Goal: Information Seeking & Learning: Learn about a topic

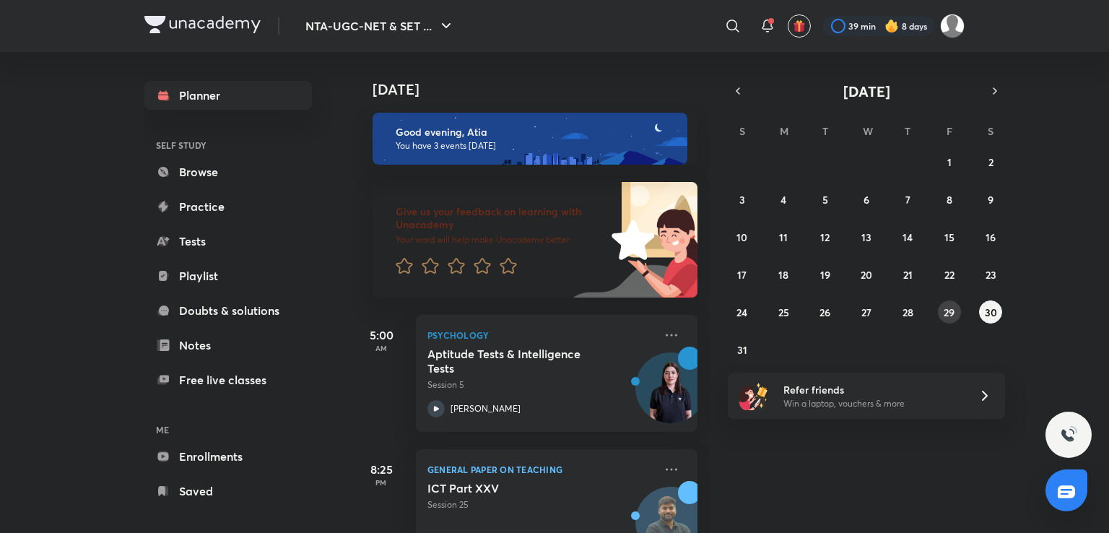
click at [947, 312] on abbr "29" at bounding box center [949, 312] width 11 height 14
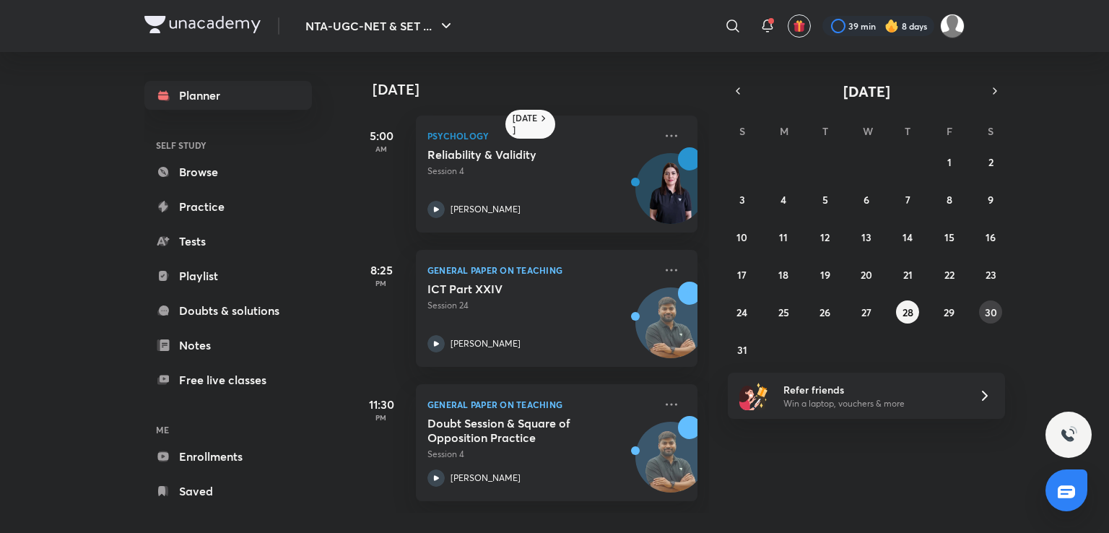
click at [980, 307] on button "30" at bounding box center [990, 311] width 23 height 23
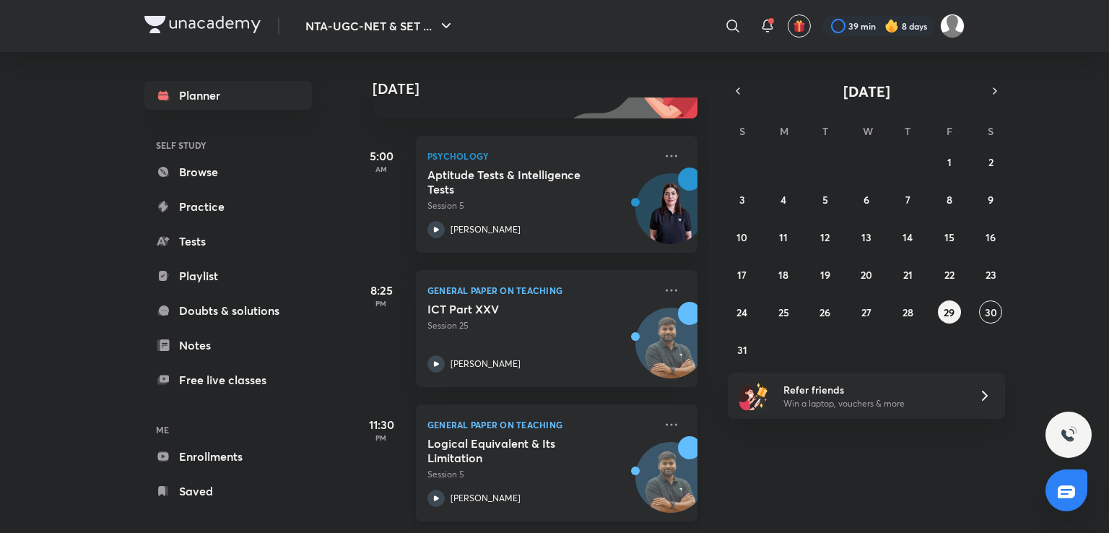
scroll to position [190, 0]
click at [742, 348] on abbr "31" at bounding box center [742, 350] width 10 height 14
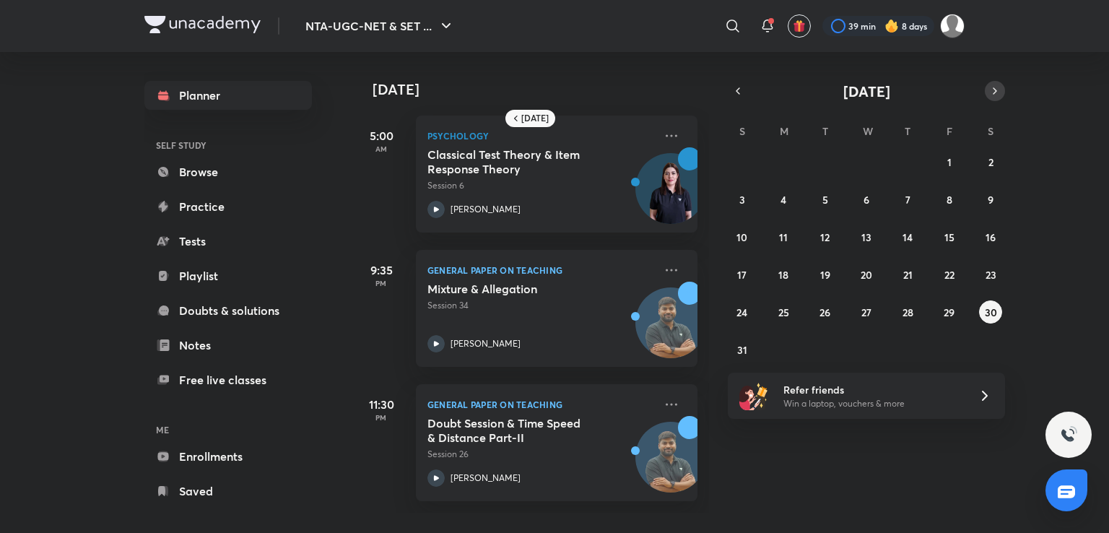
click at [996, 90] on icon "button" at bounding box center [995, 90] width 12 height 13
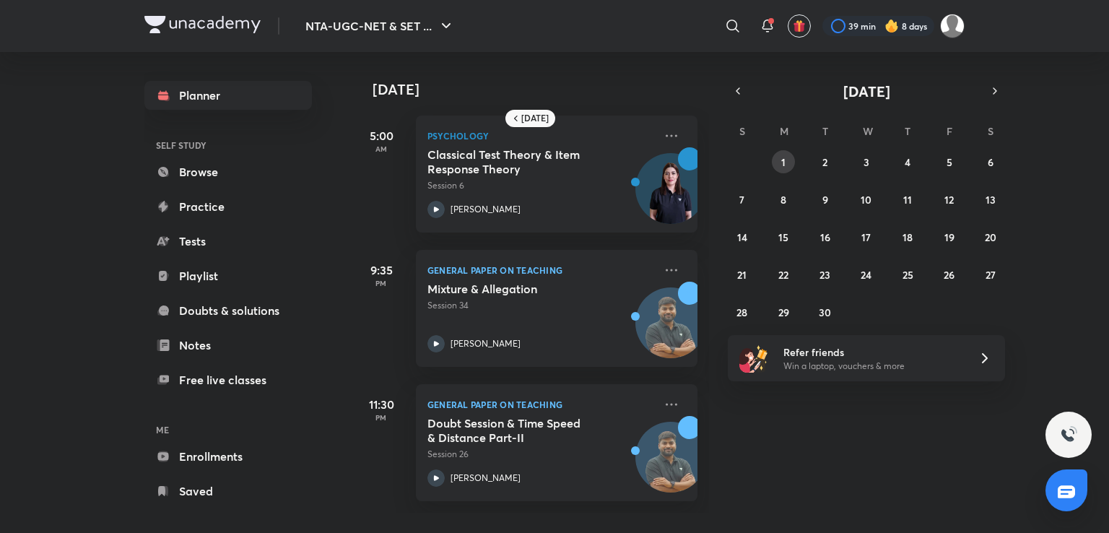
click at [785, 161] on abbr "1" at bounding box center [783, 162] width 4 height 14
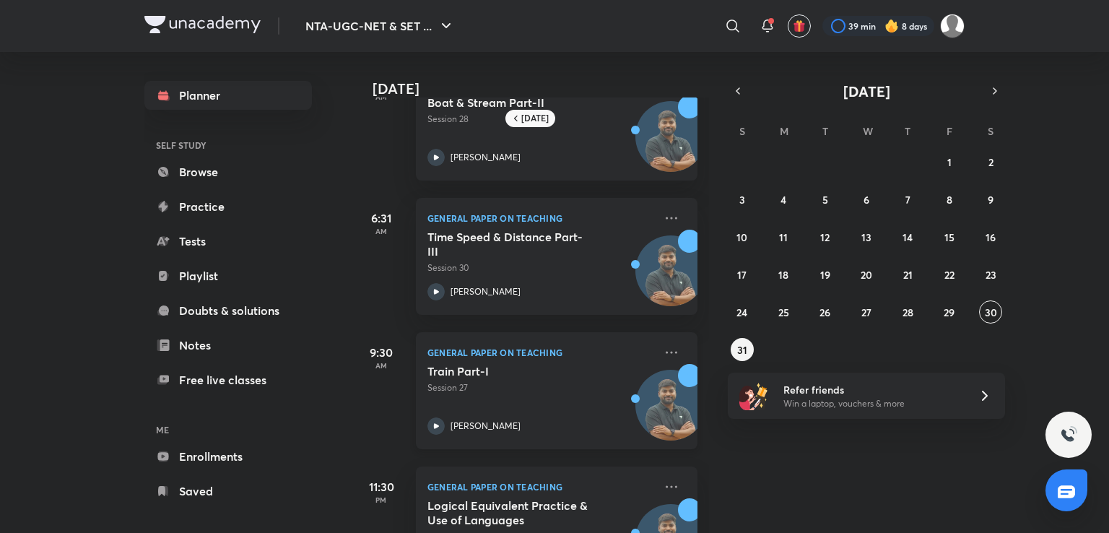
scroll to position [0, 0]
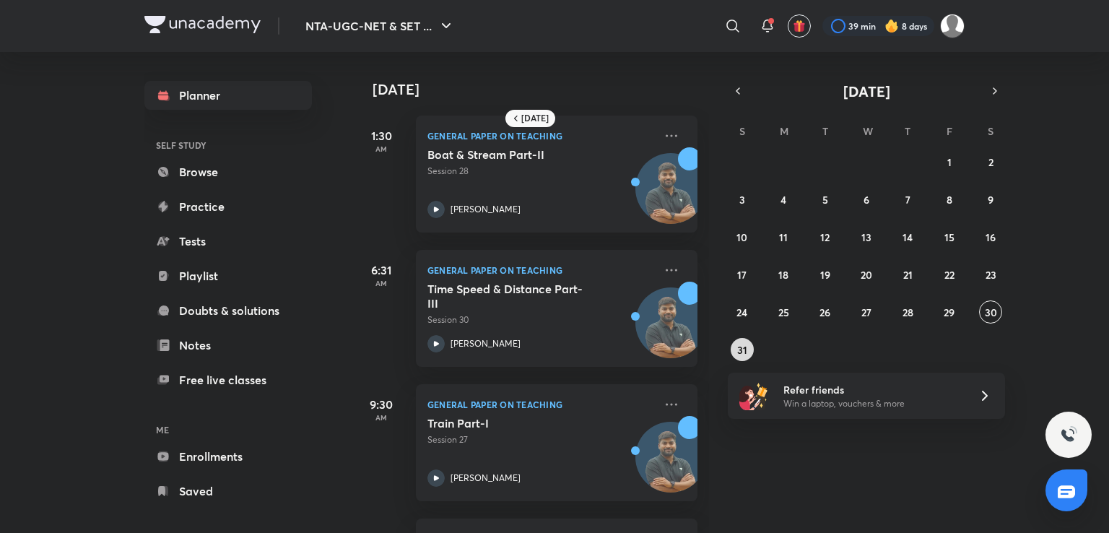
click at [739, 352] on abbr "31" at bounding box center [742, 350] width 10 height 14
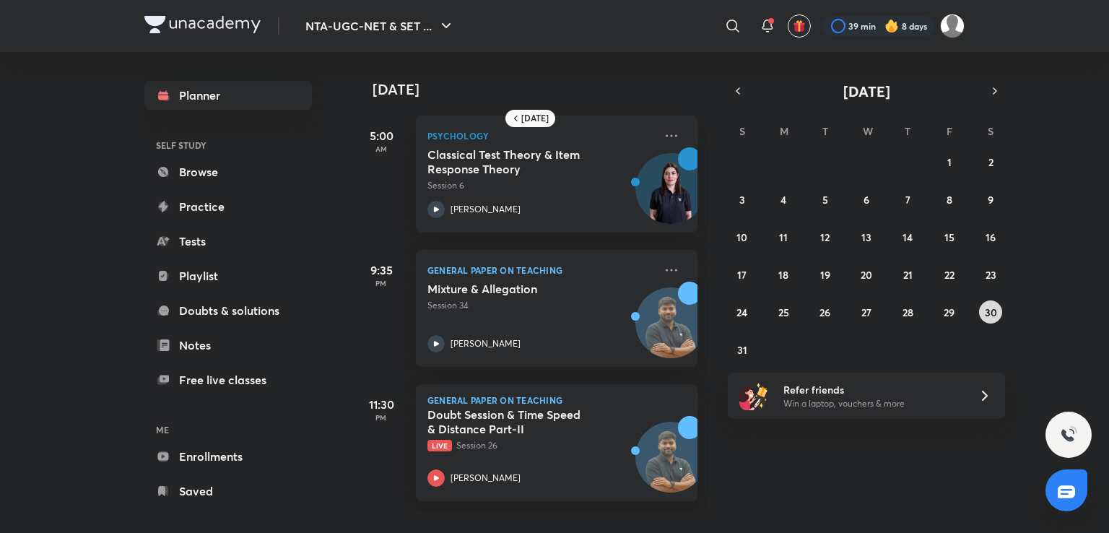
click at [993, 316] on abbr "30" at bounding box center [991, 312] width 12 height 14
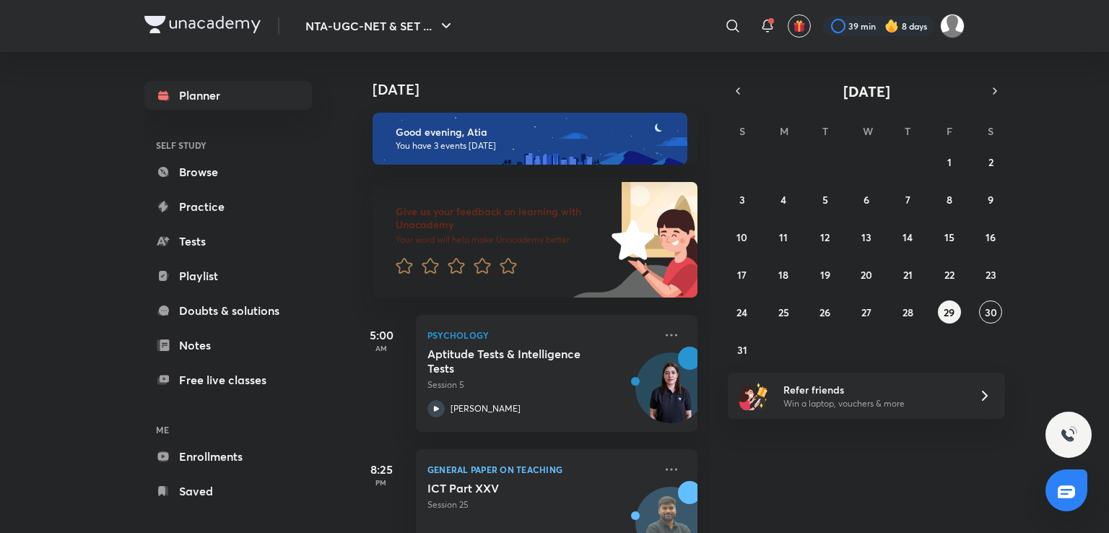
drag, startPoint x: 993, startPoint y: 316, endPoint x: 750, endPoint y: 409, distance: 260.5
click at [750, 409] on div "August 2025 S M T W T F S 27 28 29 30 31 1 2 3 4 5 6 7 8 9 10 11 12 13 14 15 16…" at bounding box center [866, 250] width 277 height 338
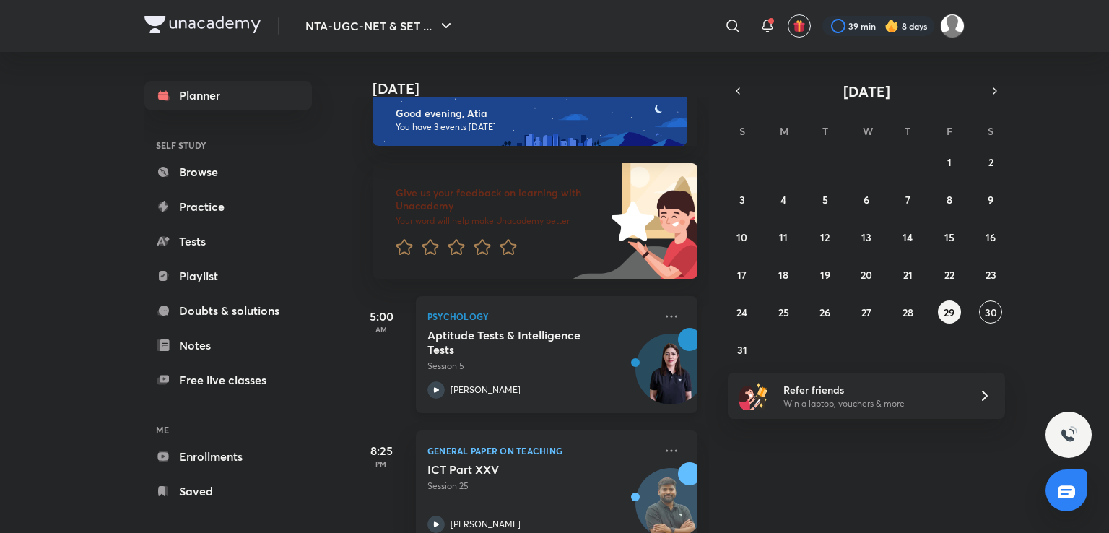
scroll to position [17, 0]
click at [513, 432] on div "General Paper on Teaching ICT Part XXV Session 25 Rajat Kumar" at bounding box center [557, 490] width 282 height 117
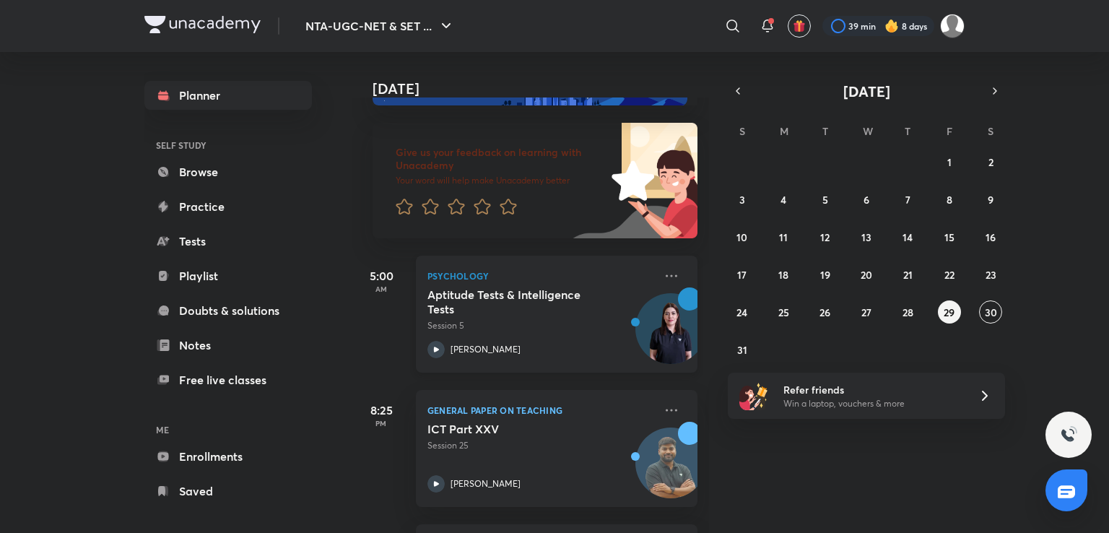
scroll to position [58, 0]
click at [560, 313] on h5 "Aptitude Tests & Intelligence Tests" at bounding box center [517, 303] width 180 height 29
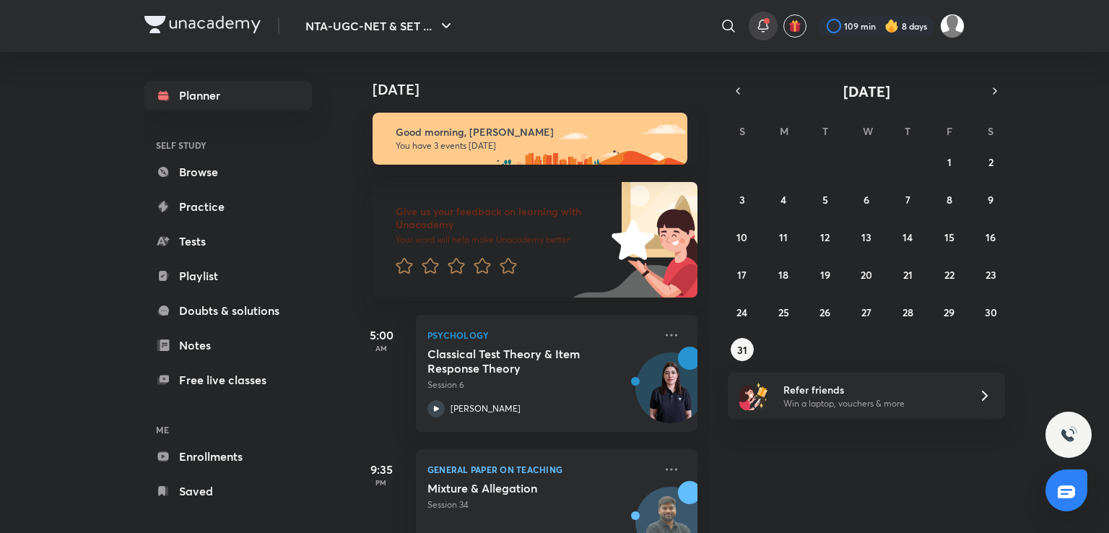
click at [768, 31] on icon at bounding box center [763, 25] width 17 height 17
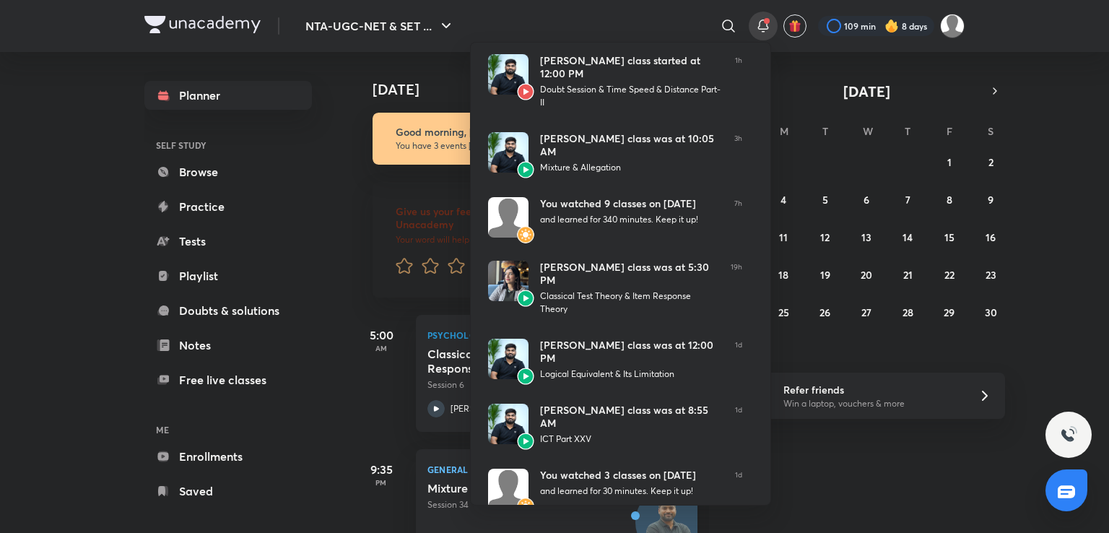
click at [1071, 205] on div at bounding box center [554, 266] width 1109 height 533
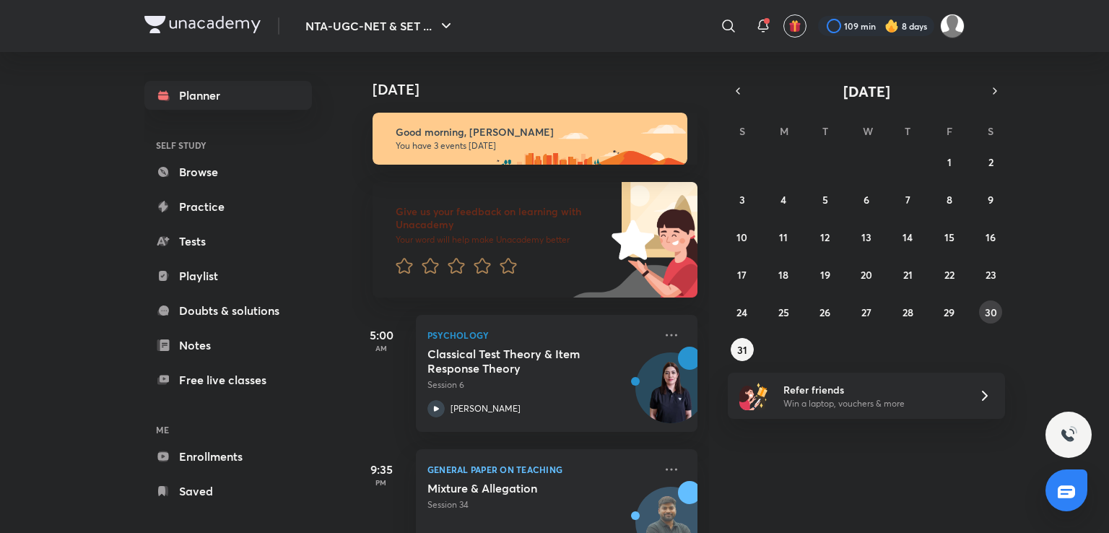
click at [987, 307] on abbr "30" at bounding box center [991, 312] width 12 height 14
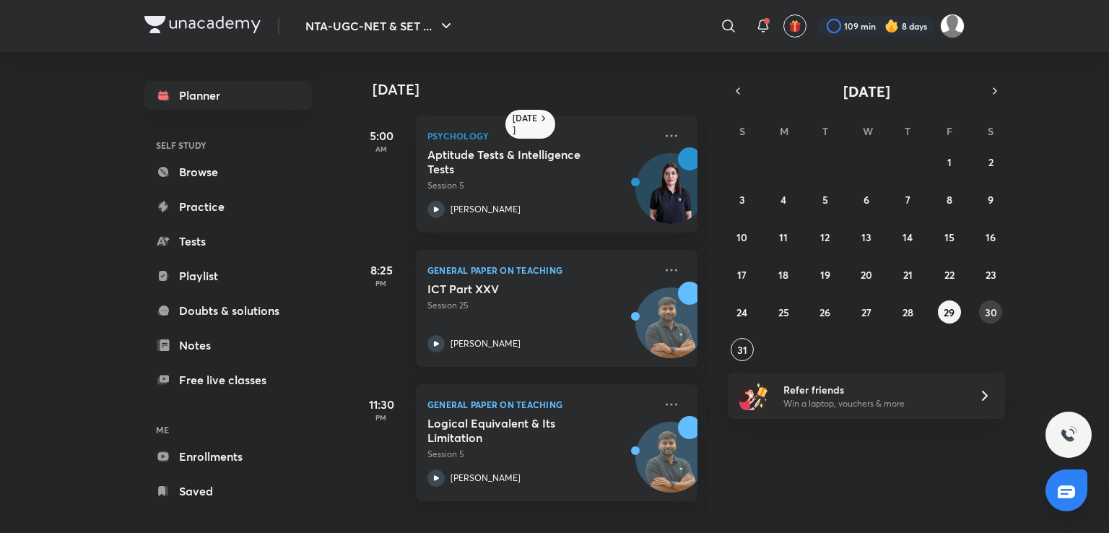
click at [994, 315] on abbr "30" at bounding box center [991, 312] width 12 height 14
click at [734, 347] on button "31" at bounding box center [742, 349] width 23 height 23
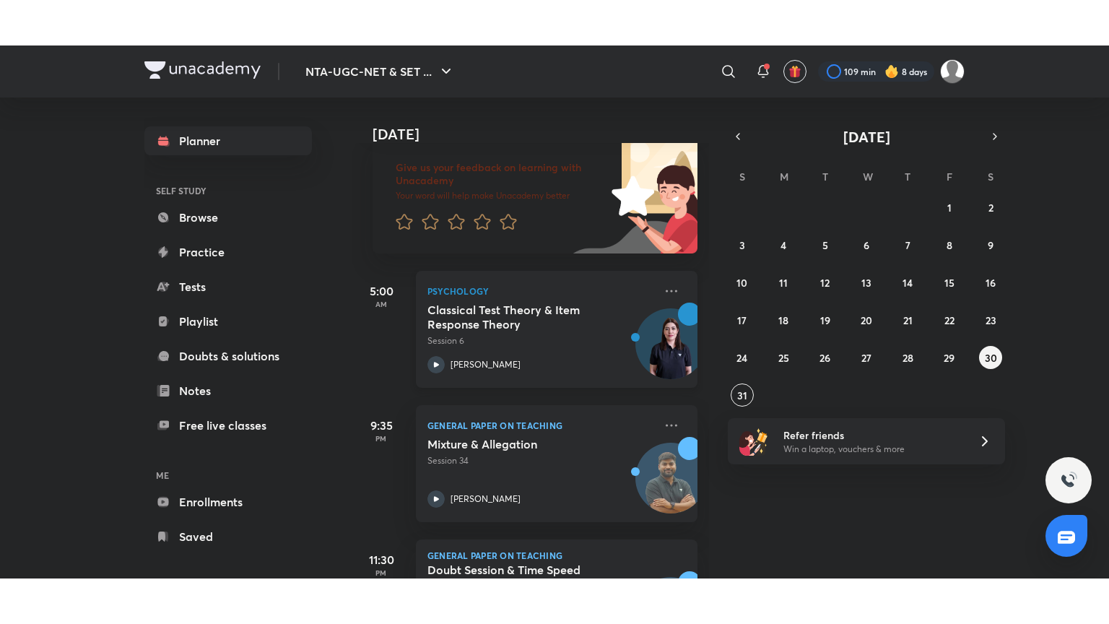
scroll to position [191, 0]
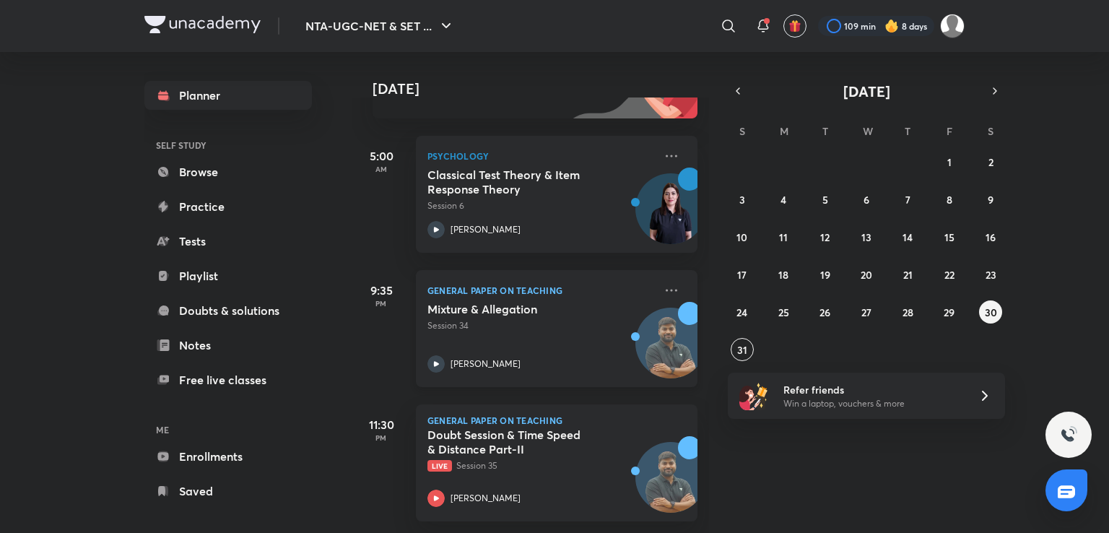
click at [549, 321] on div "Mixture & Allegation Session 34 [PERSON_NAME]" at bounding box center [540, 337] width 227 height 71
